Goal: Navigation & Orientation: Find specific page/section

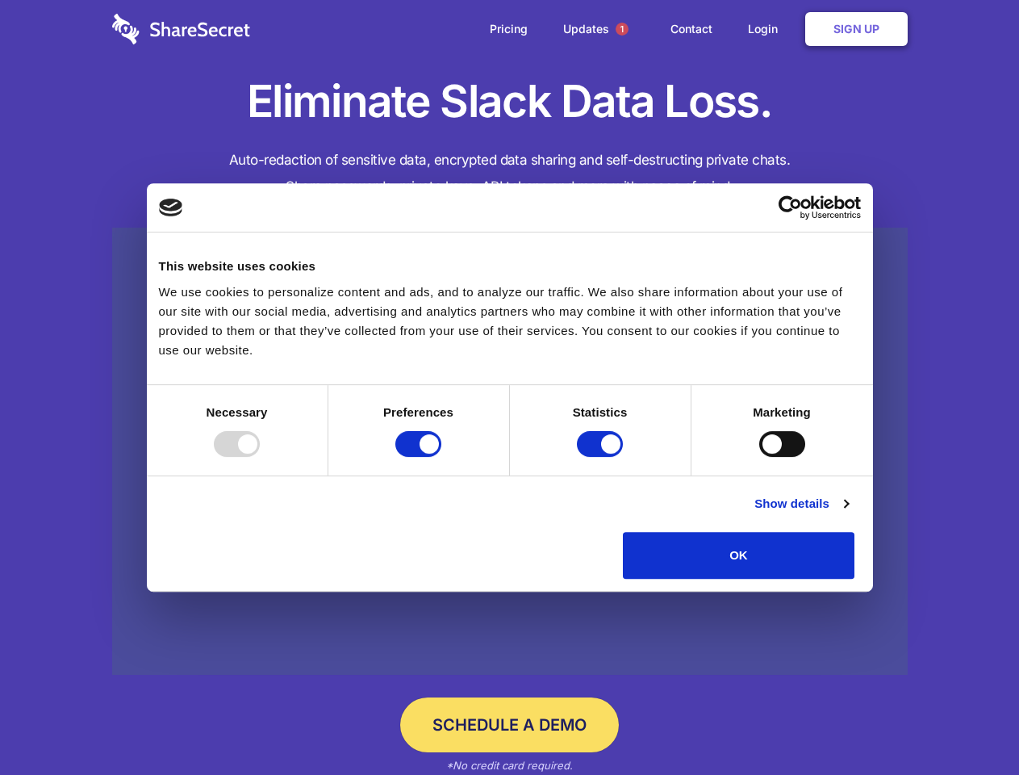
click at [260, 457] on div at bounding box center [237, 444] width 46 height 26
click at [441, 457] on input "Preferences" at bounding box center [418, 444] width 46 height 26
checkbox input "false"
click at [602, 457] on input "Statistics" at bounding box center [600, 444] width 46 height 26
checkbox input "false"
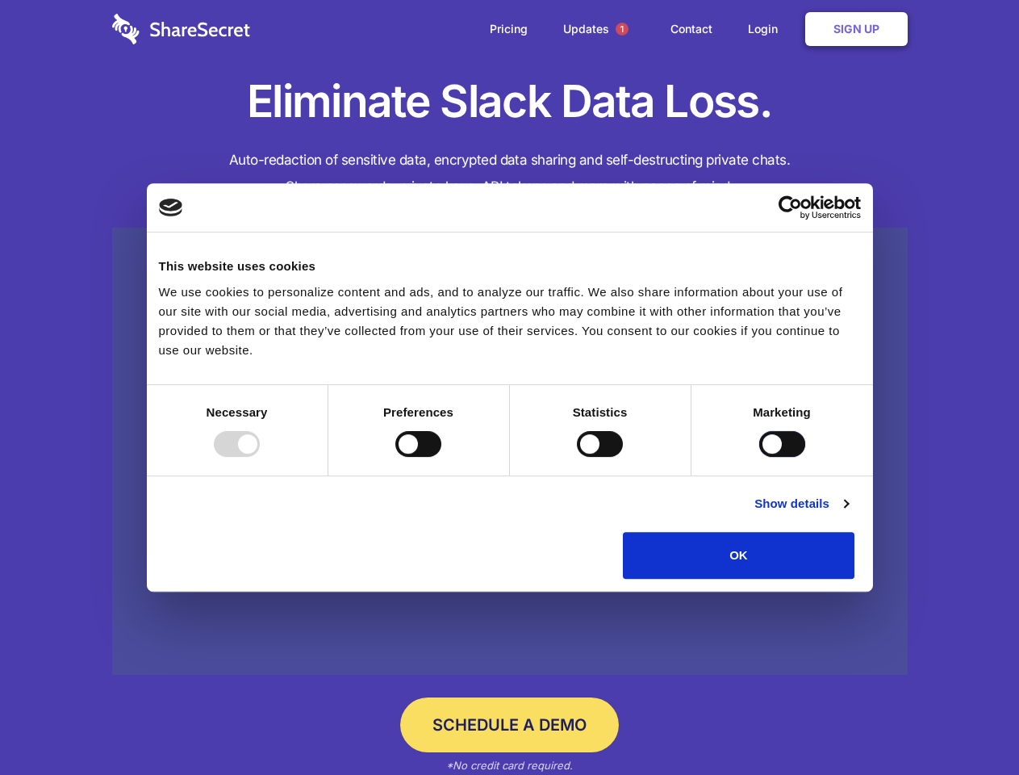
click at [759, 457] on input "Marketing" at bounding box center [782, 444] width 46 height 26
checkbox input "true"
click at [848, 513] on link "Show details" at bounding box center [802, 503] width 94 height 19
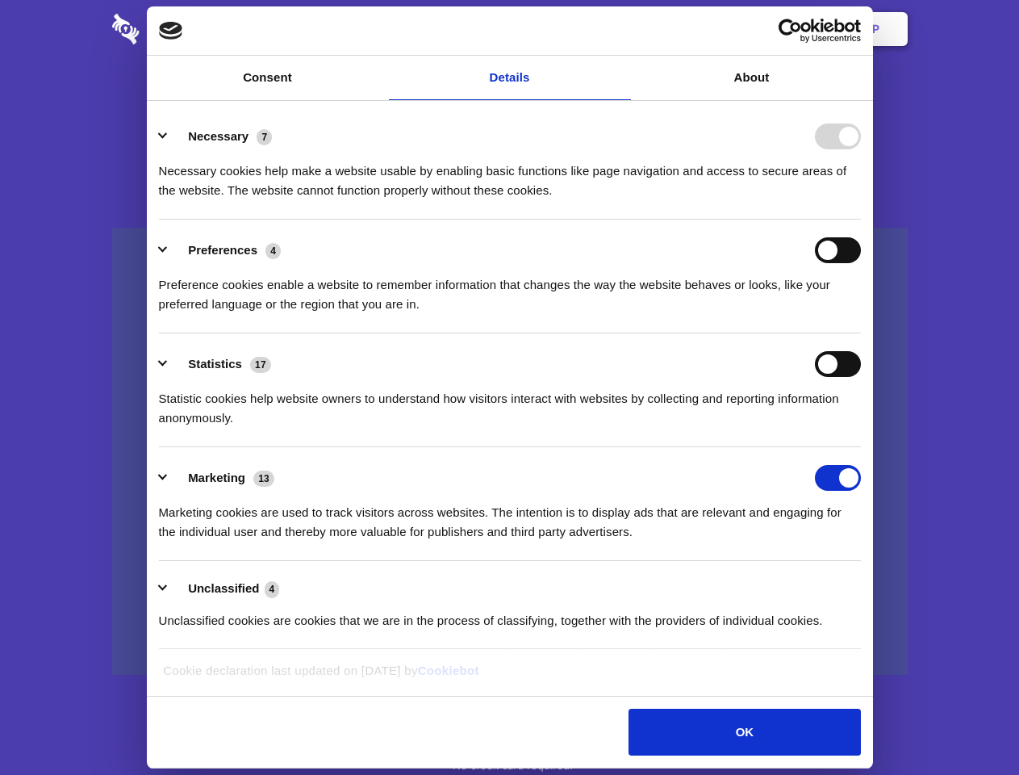
click at [861, 200] on div "Necessary cookies help make a website usable by enabling basic functions like p…" at bounding box center [510, 174] width 702 height 51
click at [621, 29] on span "1" at bounding box center [622, 29] width 13 height 13
